Goal: Information Seeking & Learning: Learn about a topic

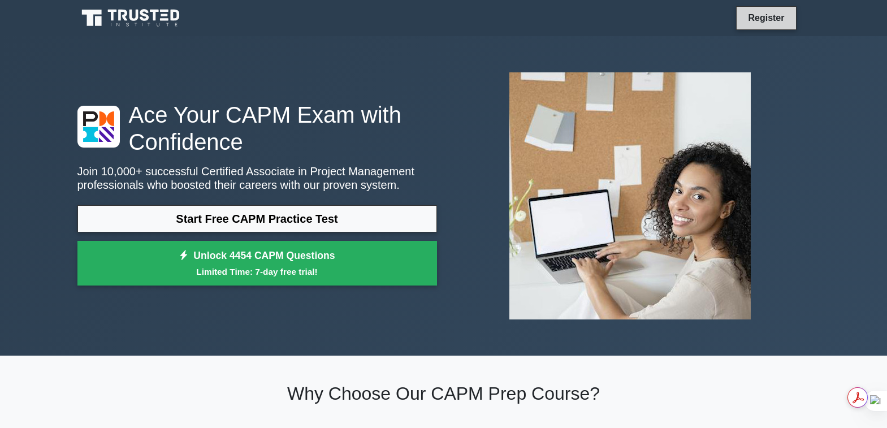
click at [761, 14] on link "Register" at bounding box center [766, 18] width 50 height 14
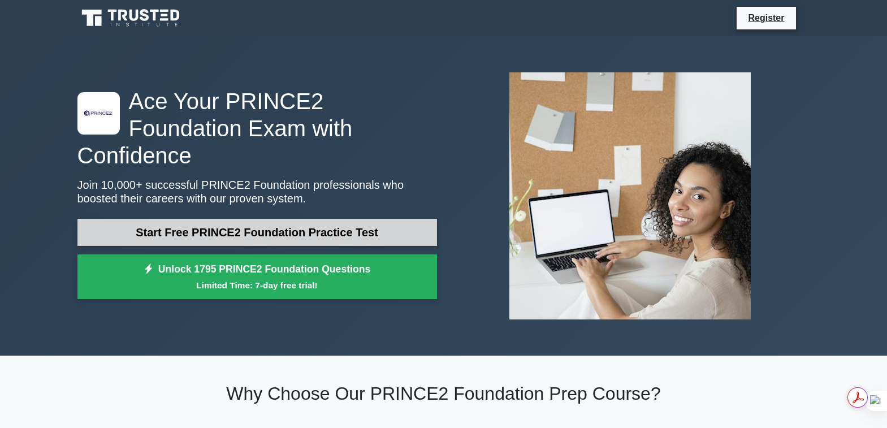
click at [294, 219] on link "Start Free PRINCE2 Foundation Practice Test" at bounding box center [256, 232] width 359 height 27
